Goal: Transaction & Acquisition: Purchase product/service

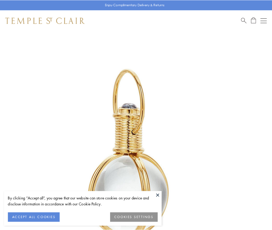
scroll to position [135, 0]
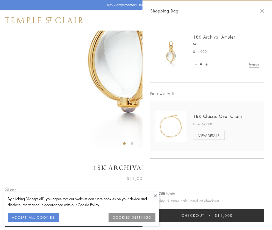
click at [208, 216] on button "Checkout $11,000" at bounding box center [207, 215] width 114 height 13
